Goal: Task Accomplishment & Management: Manage account settings

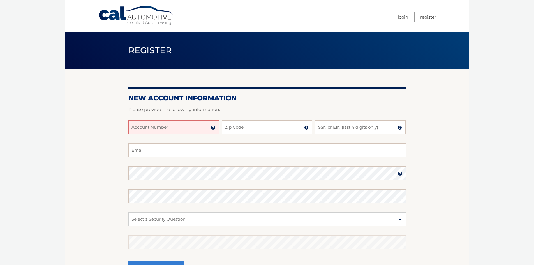
click at [194, 129] on input "Account Number" at bounding box center [173, 127] width 91 height 14
click at [213, 128] on img at bounding box center [213, 127] width 4 height 4
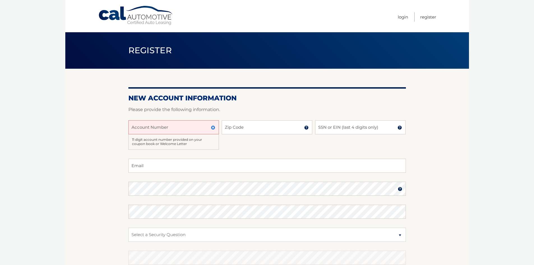
click at [183, 129] on input "Account Number" at bounding box center [173, 127] width 91 height 14
type input "44456026899"
click at [266, 129] on input "Zip Code" at bounding box center [267, 127] width 91 height 14
type input "07726"
click at [332, 128] on input "SSN or EIN (last 4 digits only)" at bounding box center [360, 127] width 91 height 14
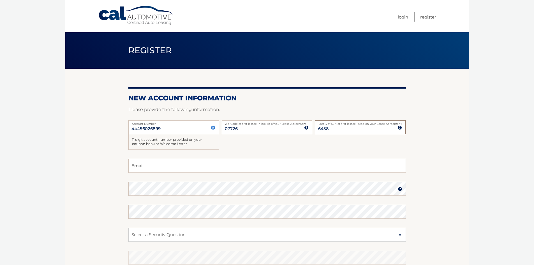
type input "6458"
click at [176, 172] on input "Email" at bounding box center [267, 166] width 278 height 14
type input "shabbir.naik@gmail.com"
click at [400, 189] on img at bounding box center [400, 189] width 4 height 4
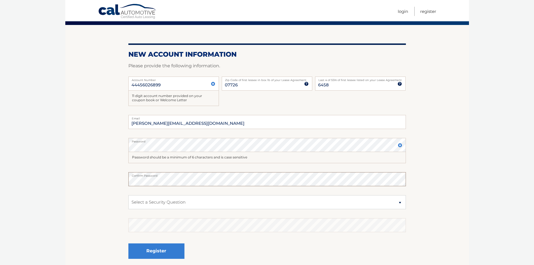
scroll to position [56, 0]
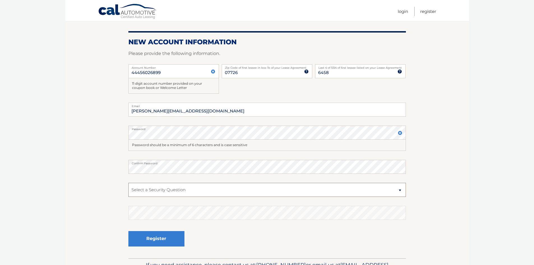
click at [205, 188] on select "Select a Security Question What was the name of your elementary school? What is…" at bounding box center [267, 190] width 278 height 14
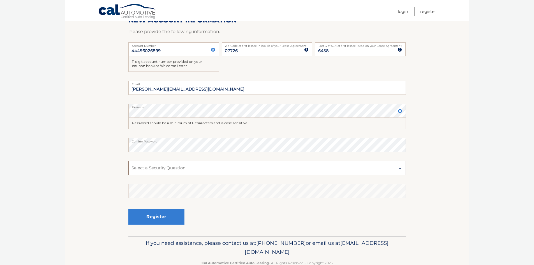
scroll to position [84, 0]
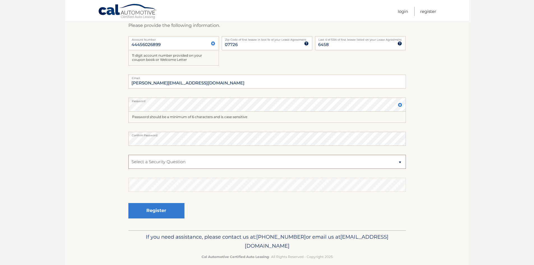
click at [238, 169] on select "Select a Security Question What was the name of your elementary school? What is…" at bounding box center [267, 162] width 278 height 14
select select "2"
click at [128, 155] on select "Select a Security Question What was the name of your elementary school? What is…" at bounding box center [267, 162] width 278 height 14
click at [164, 210] on button "Register" at bounding box center [156, 210] width 56 height 15
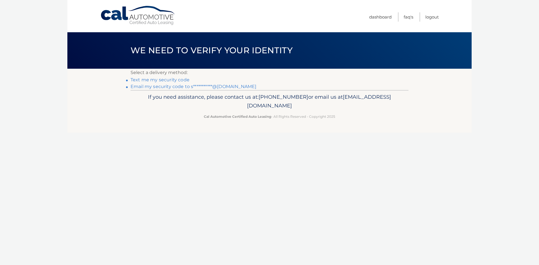
click at [167, 79] on link "Text me my security code" at bounding box center [159, 79] width 59 height 5
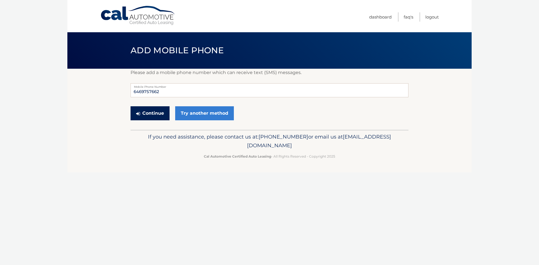
click at [157, 112] on button "Continue" at bounding box center [149, 113] width 39 height 14
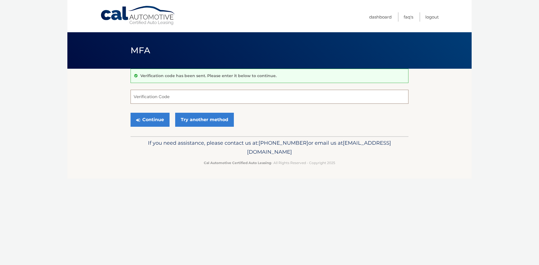
click at [230, 102] on input "Verification Code" at bounding box center [269, 97] width 278 height 14
type input "732699"
click at [155, 120] on button "Continue" at bounding box center [149, 120] width 39 height 14
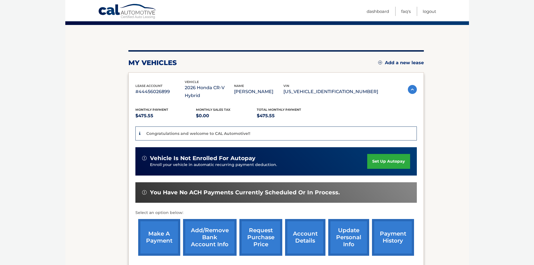
scroll to position [56, 0]
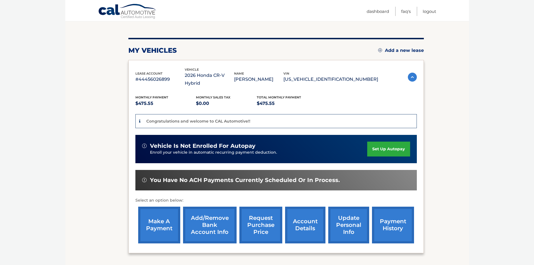
click at [205, 220] on link "Add/Remove bank account info" at bounding box center [210, 225] width 54 height 37
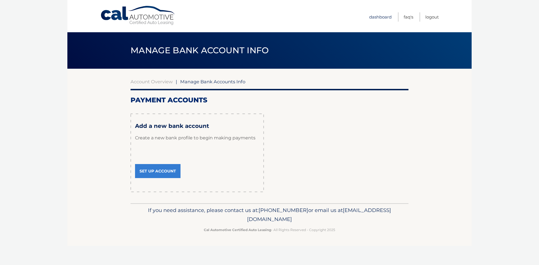
click at [381, 19] on link "Dashboard" at bounding box center [380, 16] width 22 height 9
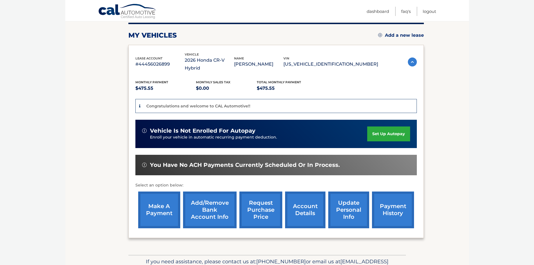
scroll to position [84, 0]
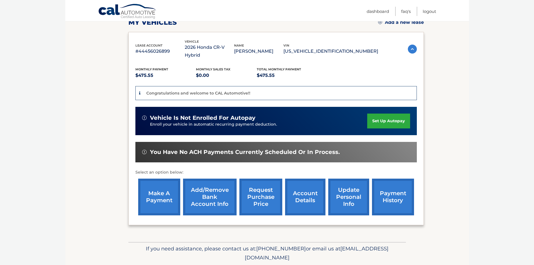
click at [157, 195] on link "make a payment" at bounding box center [159, 197] width 42 height 37
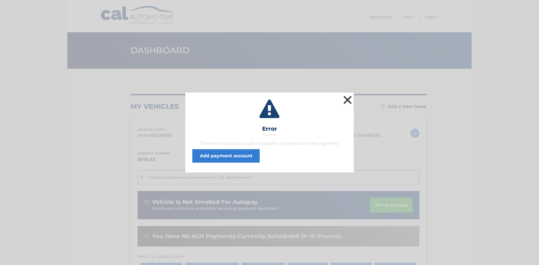
click at [348, 97] on button "×" at bounding box center [347, 99] width 11 height 11
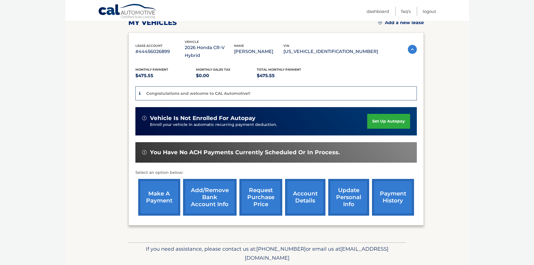
scroll to position [84, 0]
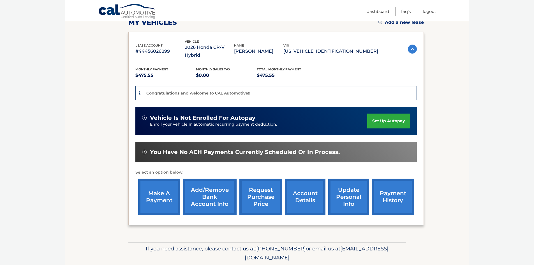
click at [213, 191] on link "Add/Remove bank account info" at bounding box center [210, 197] width 54 height 37
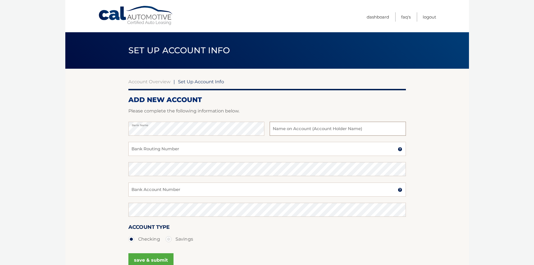
click at [310, 128] on input "text" at bounding box center [338, 129] width 136 height 14
type input "Shabbir Naik"
click at [244, 149] on input "Bank Routing Number" at bounding box center [267, 149] width 278 height 14
type input "021000021"
click at [174, 190] on input "Bank Account Number" at bounding box center [267, 190] width 278 height 14
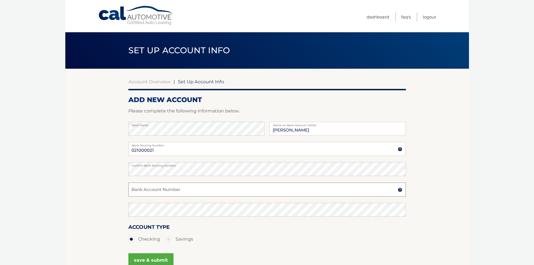
paste input "826921830"
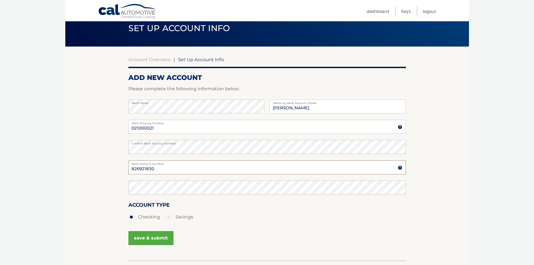
scroll to position [56, 0]
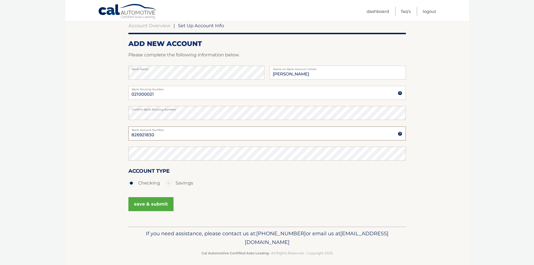
type input "826921830"
click at [152, 205] on button "save & submit" at bounding box center [150, 204] width 45 height 14
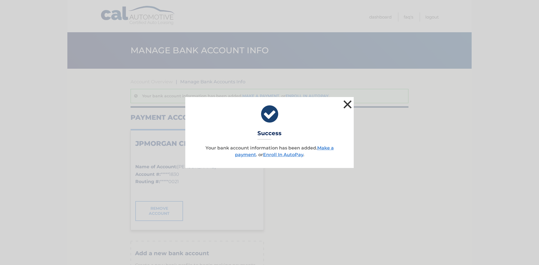
click at [346, 105] on button "×" at bounding box center [347, 104] width 11 height 11
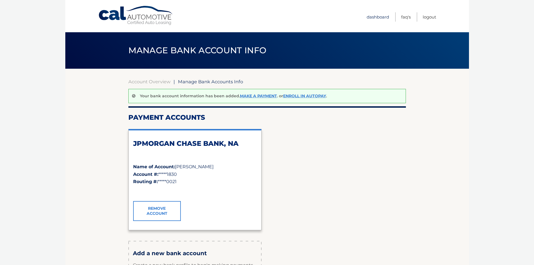
click at [375, 19] on link "Dashboard" at bounding box center [378, 16] width 22 height 9
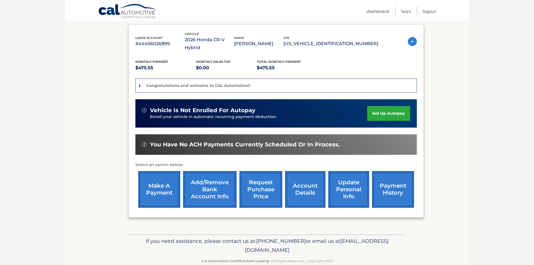
scroll to position [96, 0]
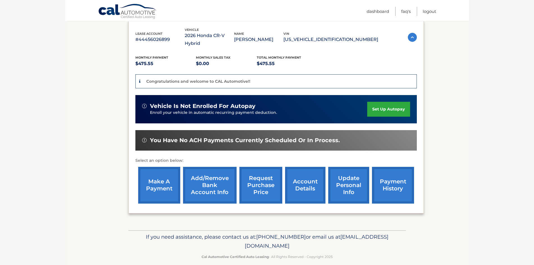
click at [344, 178] on link "update personal info" at bounding box center [349, 185] width 41 height 37
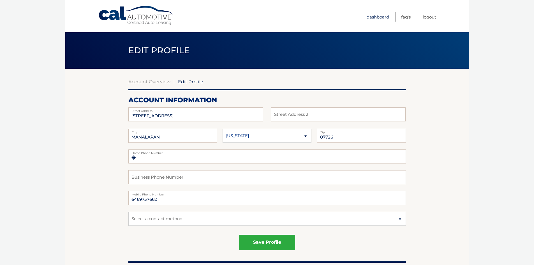
click at [376, 17] on link "Dashboard" at bounding box center [378, 16] width 22 height 9
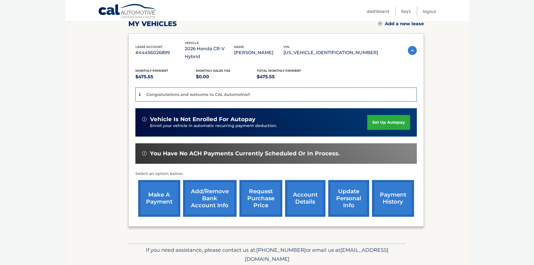
scroll to position [84, 0]
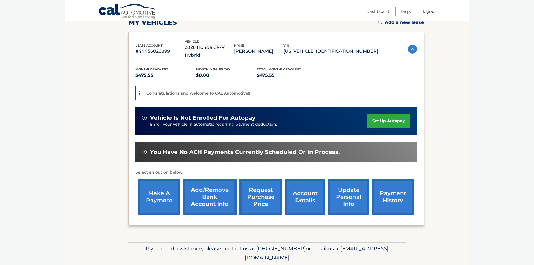
click at [307, 188] on link "account details" at bounding box center [305, 197] width 40 height 37
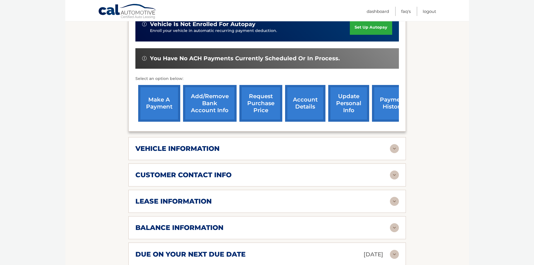
scroll to position [196, 0]
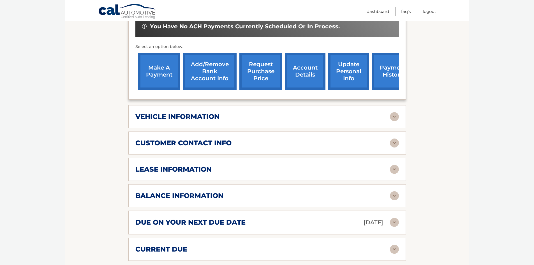
click at [396, 118] on img at bounding box center [394, 116] width 9 height 9
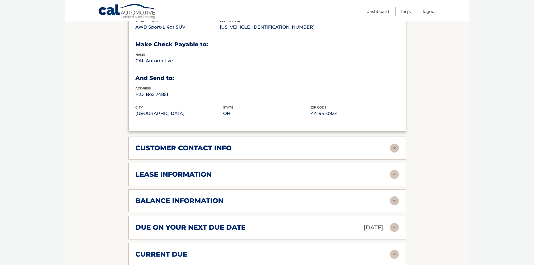
scroll to position [337, 0]
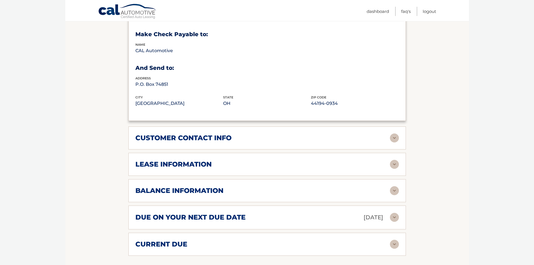
click at [393, 137] on img at bounding box center [394, 138] width 9 height 9
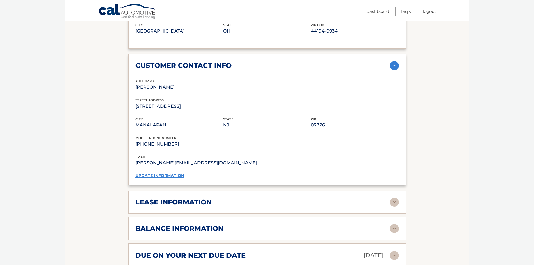
scroll to position [421, 0]
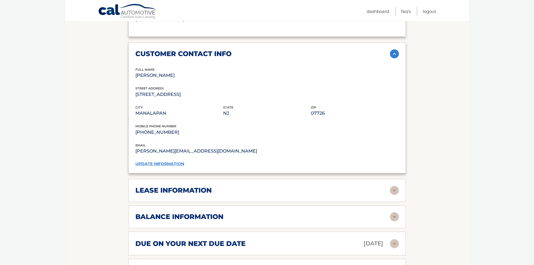
click at [396, 192] on img at bounding box center [394, 190] width 9 height 9
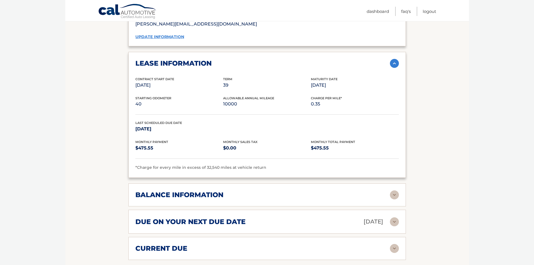
scroll to position [561, 0]
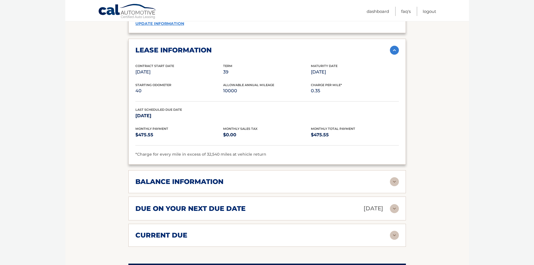
click at [395, 184] on img at bounding box center [394, 181] width 9 height 9
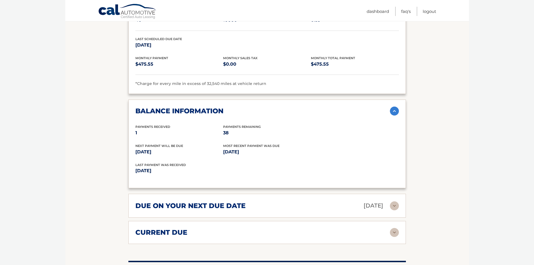
scroll to position [645, 0]
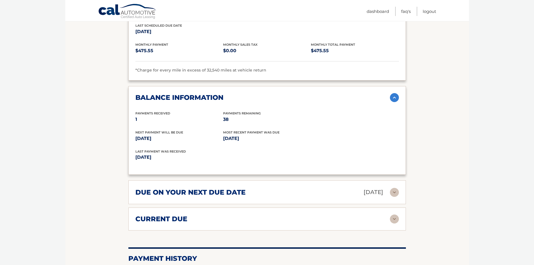
click at [398, 194] on img at bounding box center [394, 192] width 9 height 9
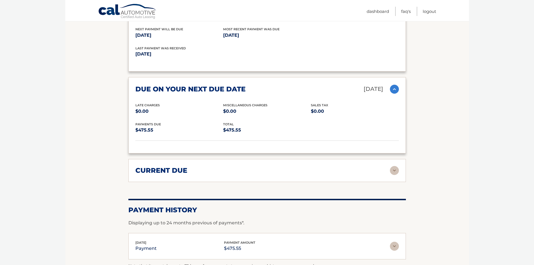
scroll to position [757, 0]
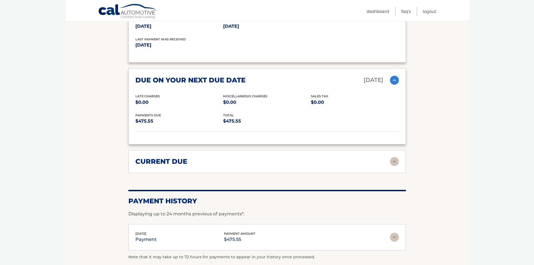
click at [394, 163] on img at bounding box center [394, 161] width 9 height 9
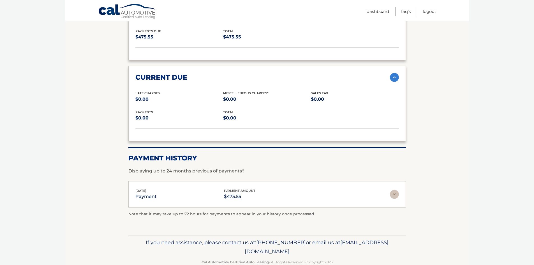
scroll to position [855, 0]
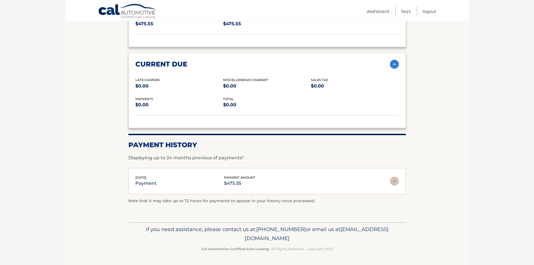
click at [394, 182] on img at bounding box center [394, 181] width 9 height 9
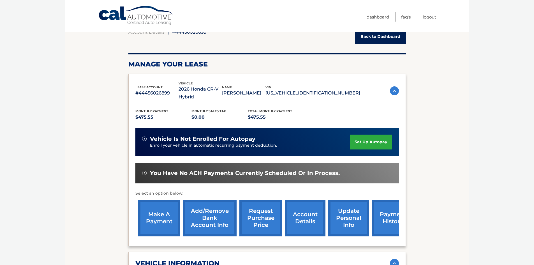
scroll to position [13, 0]
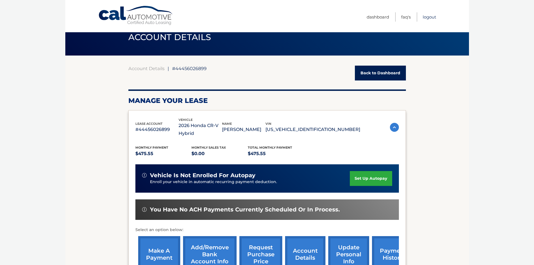
click at [430, 16] on link "Logout" at bounding box center [429, 16] width 13 height 9
